Goal: Task Accomplishment & Management: Use online tool/utility

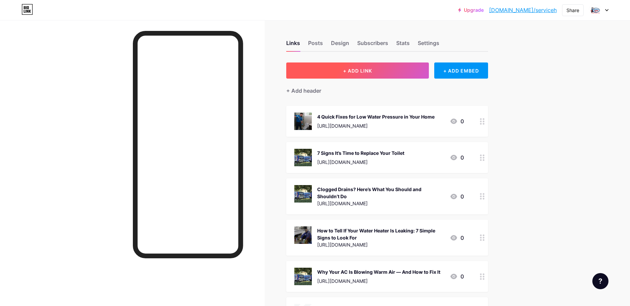
click at [362, 69] on span "+ ADD LINK" at bounding box center [357, 71] width 29 height 6
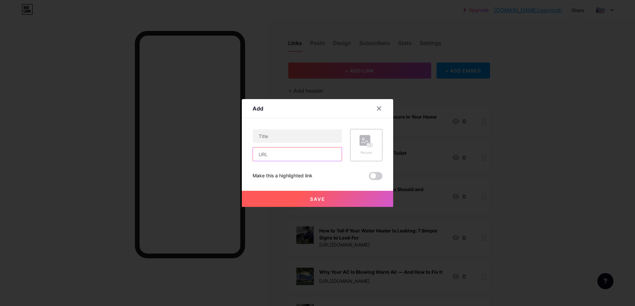
click at [306, 155] on input "text" at bounding box center [297, 154] width 89 height 13
paste input "[URL][DOMAIN_NAME]"
type input "[URL][DOMAIN_NAME]"
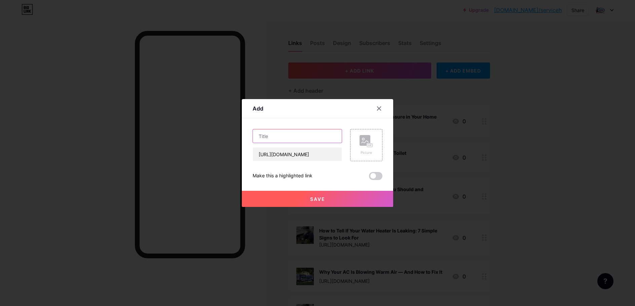
click at [272, 137] on input "text" at bounding box center [297, 135] width 89 height 13
paste input "Simple Ways to Extend the Life of Your Plumbing System"
type input "Simple Ways to Extend the Life of Your Plumbing System"
click at [315, 194] on button "Save" at bounding box center [317, 199] width 151 height 16
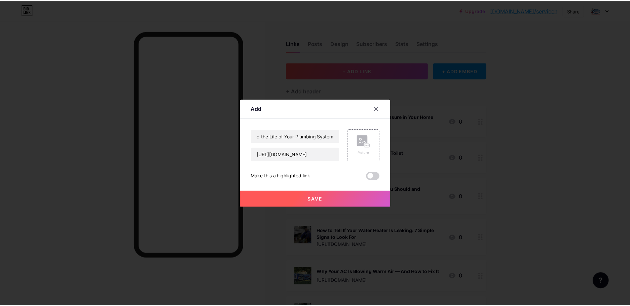
scroll to position [0, 0]
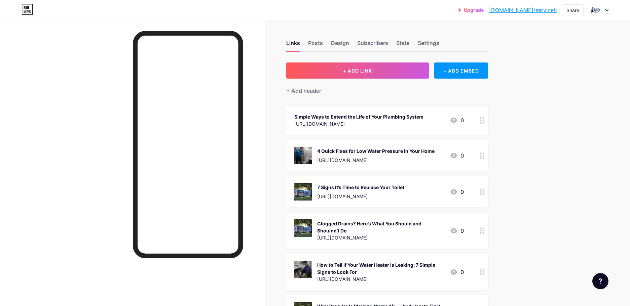
click at [405, 127] on div "Simple Ways to Extend the Life of Your Plumbing System [URL][DOMAIN_NAME]" at bounding box center [358, 120] width 129 height 15
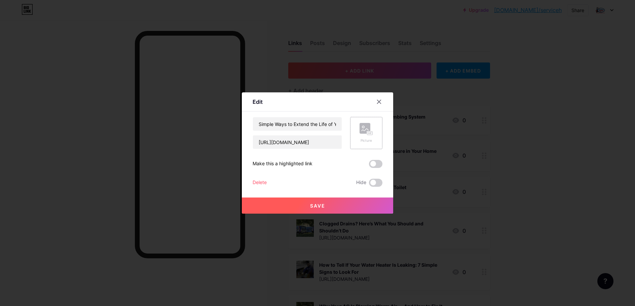
click at [370, 134] on rect at bounding box center [369, 133] width 5 height 3
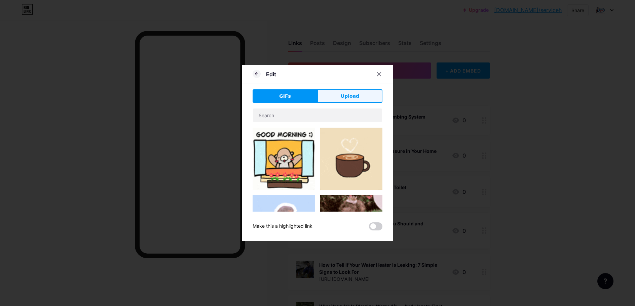
click at [363, 99] on button "Upload" at bounding box center [349, 95] width 65 height 13
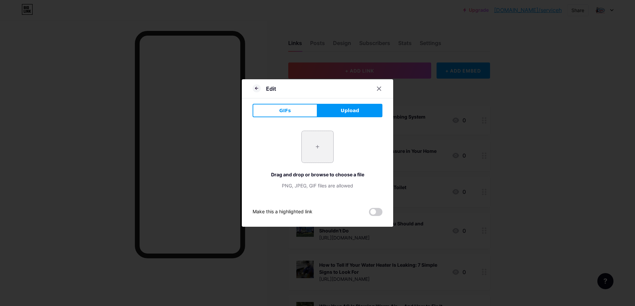
click at [314, 146] on input "file" at bounding box center [318, 147] width 32 height 32
type input "C:\fakepath\main-qimg-9eec908b8f6d1d73b1c2eabec568fe86.jpeg"
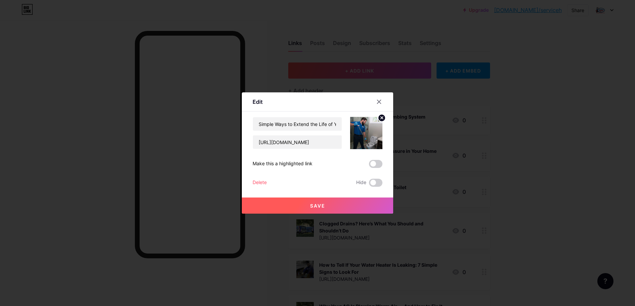
click at [377, 162] on span at bounding box center [375, 164] width 13 height 8
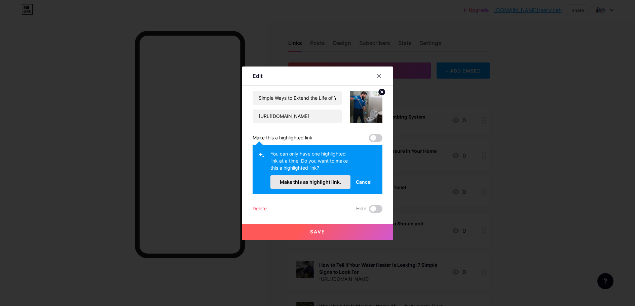
click at [322, 179] on button "Make this as highlight link." at bounding box center [310, 182] width 80 height 13
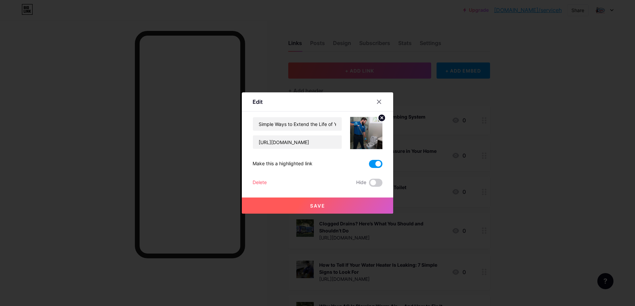
click at [314, 206] on span "Save" at bounding box center [317, 206] width 15 height 6
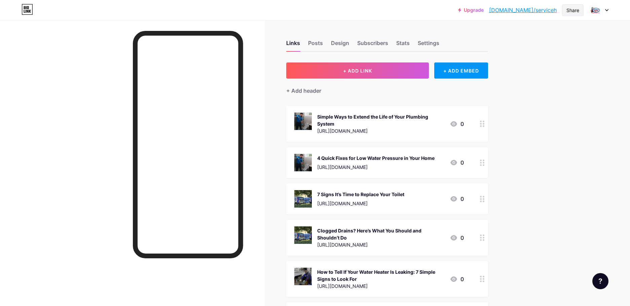
click at [571, 11] on div "Share" at bounding box center [572, 10] width 13 height 7
click at [514, 35] on div "Copy link" at bounding box center [516, 35] width 25 height 8
